Goal: Information Seeking & Learning: Learn about a topic

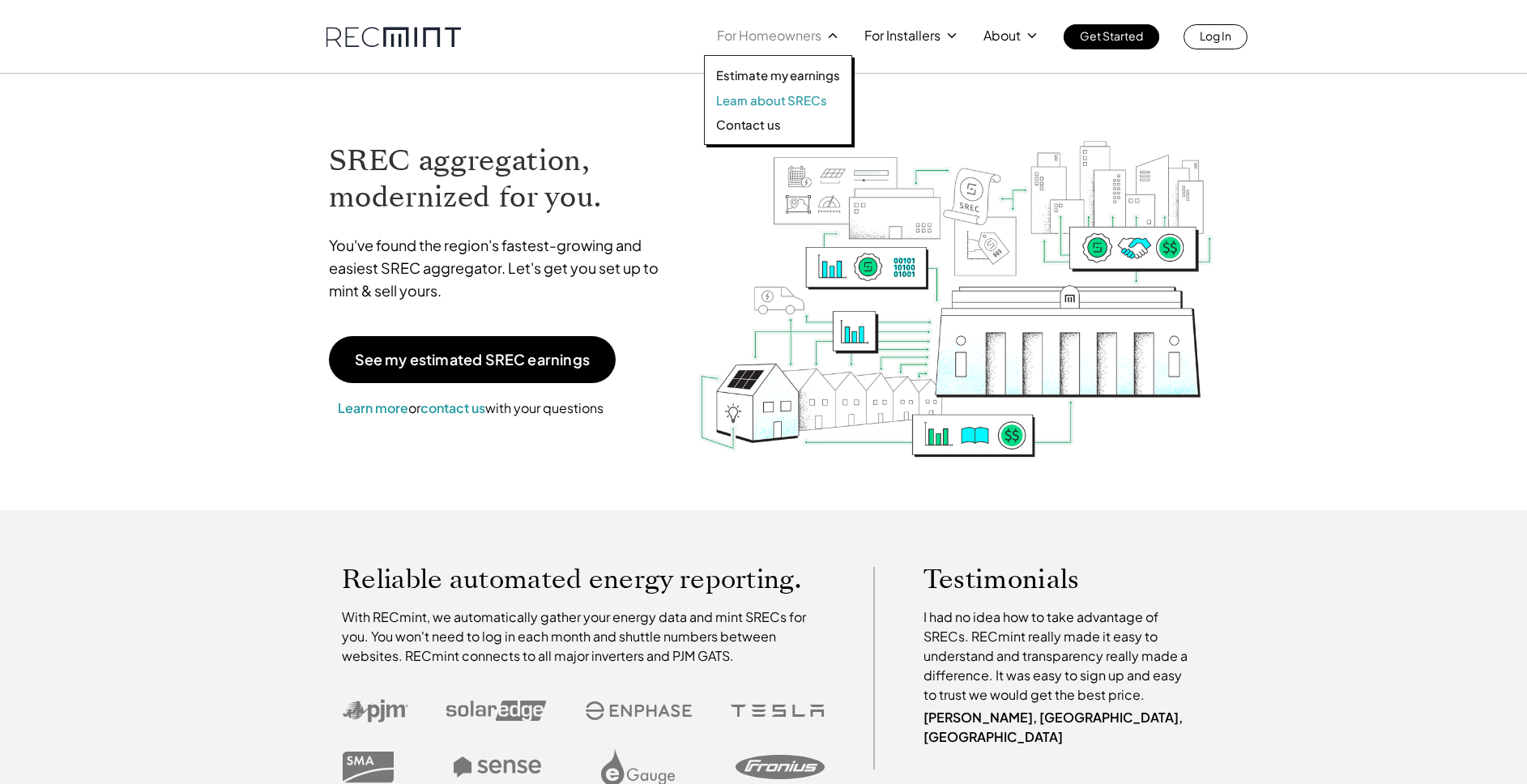
click at [771, 102] on p "Learn about SRECs" at bounding box center [770, 100] width 111 height 17
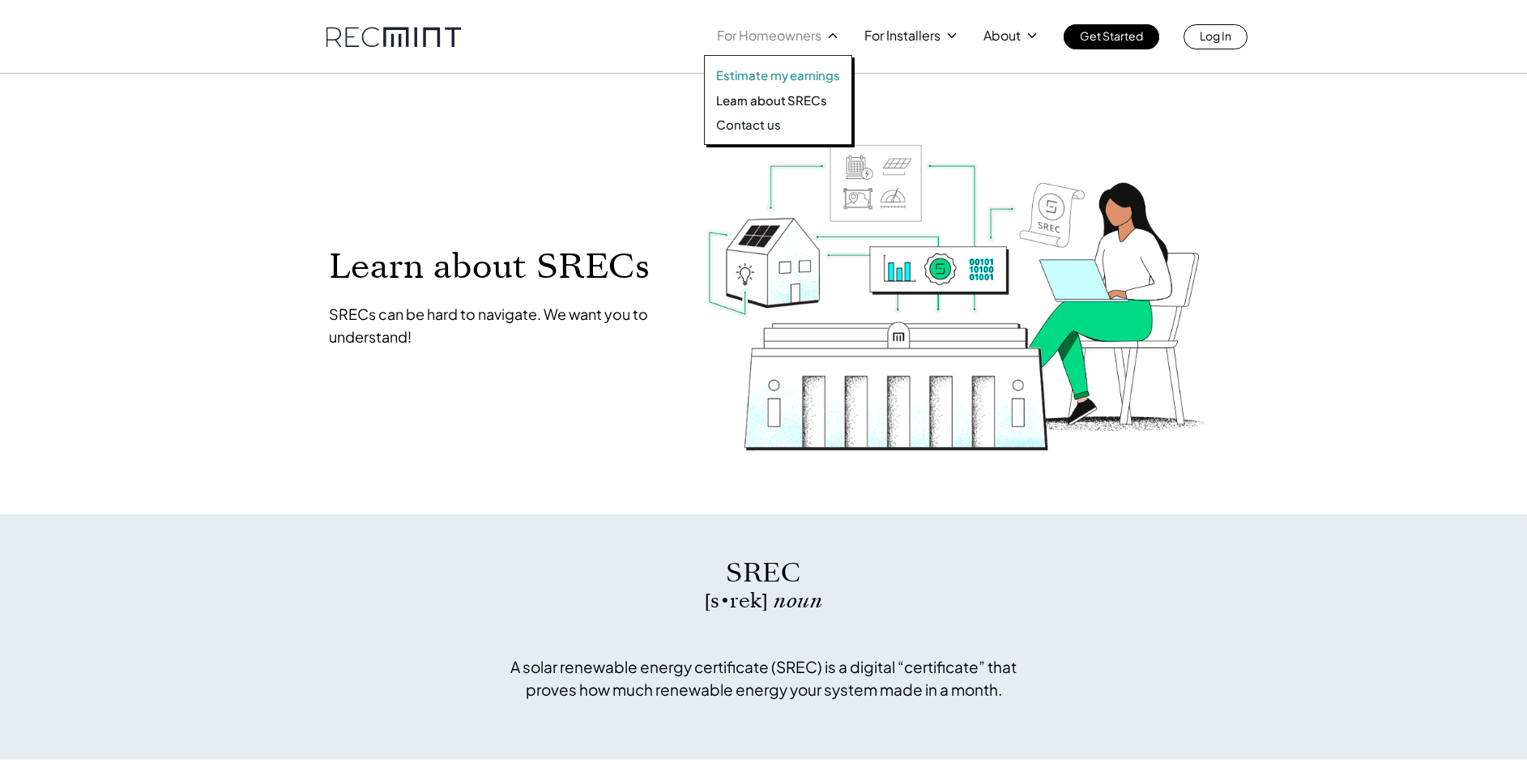
click at [765, 70] on p "Estimate my earnings" at bounding box center [777, 75] width 124 height 17
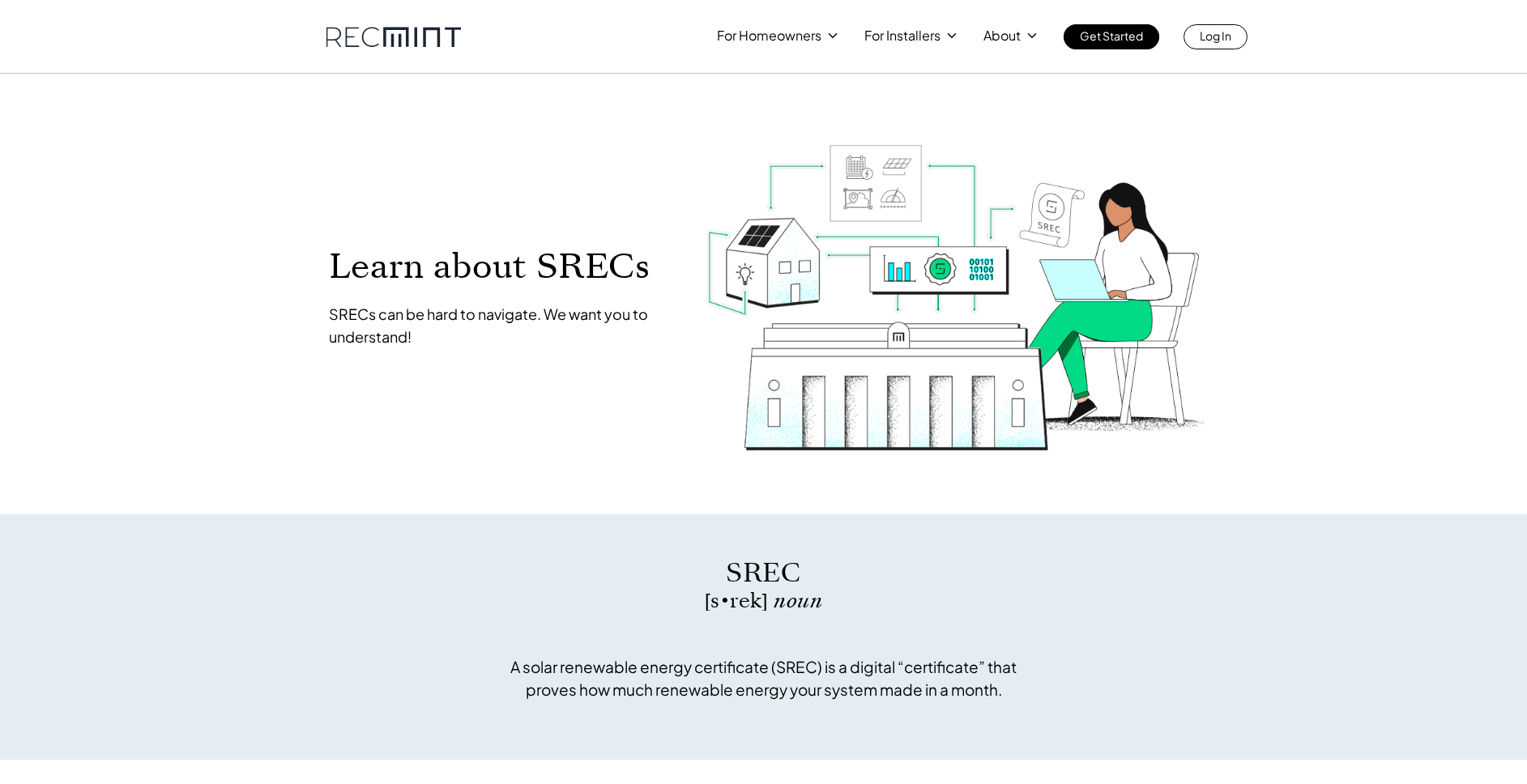
click at [416, 30] on link at bounding box center [394, 37] width 134 height 20
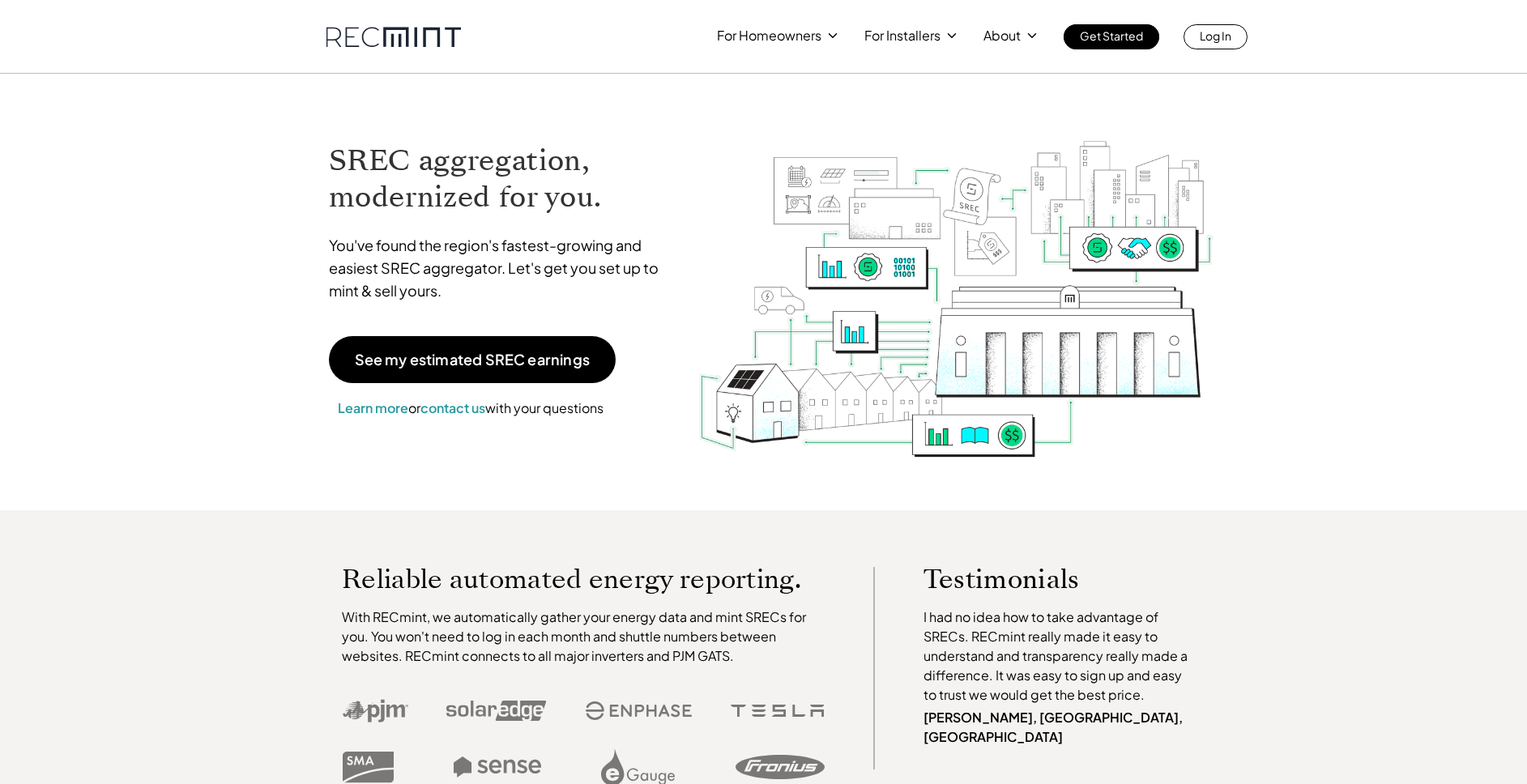
click at [786, 46] on div "For Homeowners For Installers About Get Started Log In" at bounding box center [981, 37] width 530 height 25
click at [788, 43] on div at bounding box center [777, 85] width 147 height 123
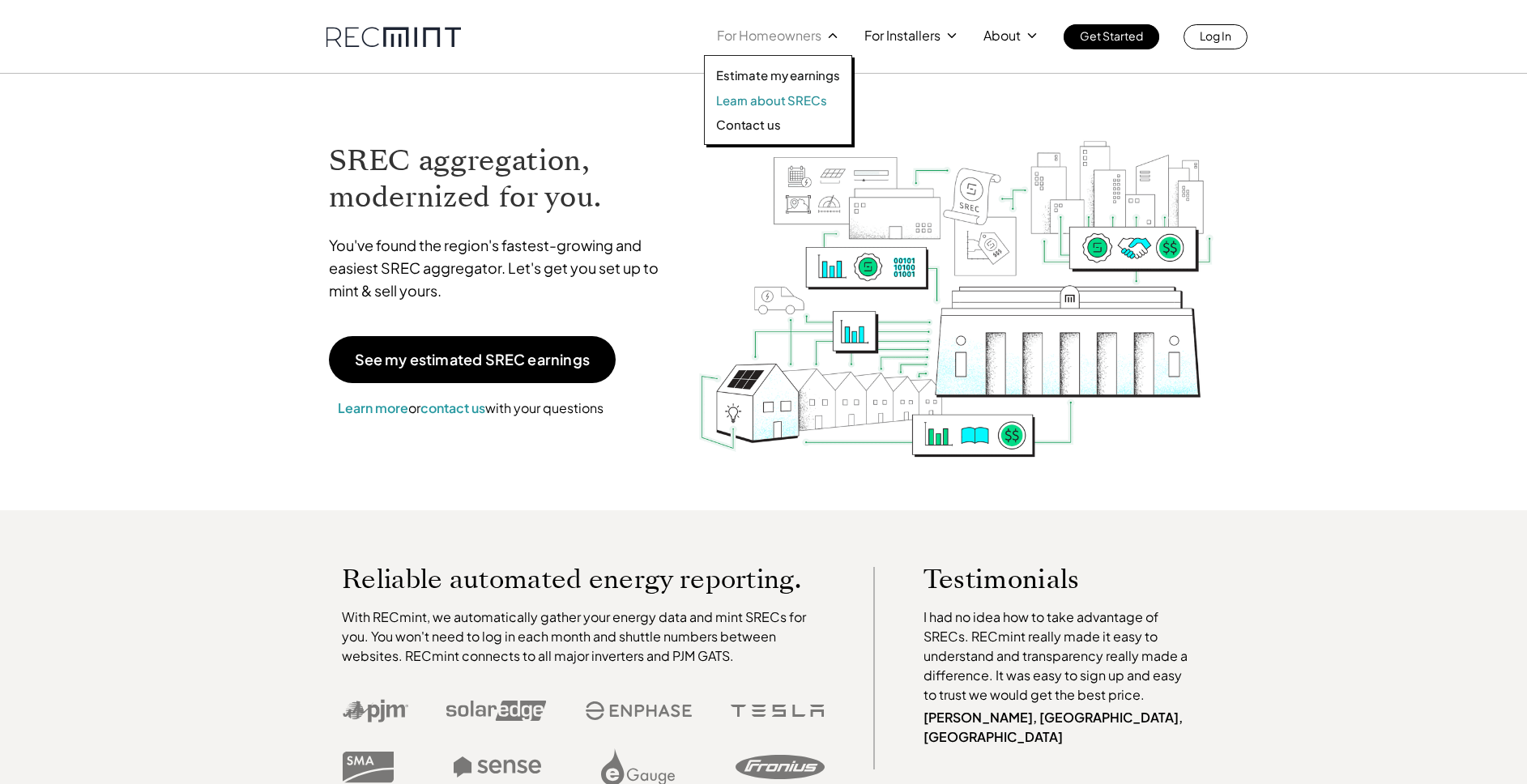
click at [765, 97] on p "Learn about SRECs" at bounding box center [770, 100] width 111 height 17
